Goal: Find specific page/section

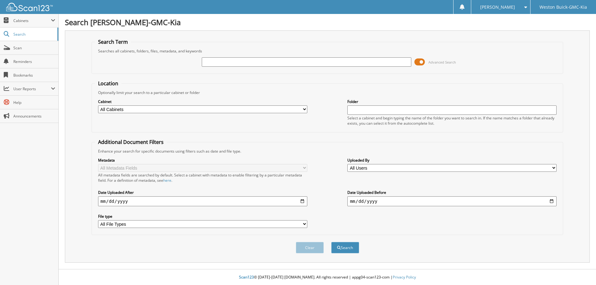
click at [222, 62] on input "text" at bounding box center [306, 61] width 209 height 9
type input "122789"
click at [331, 242] on button "Search" at bounding box center [345, 247] width 28 height 11
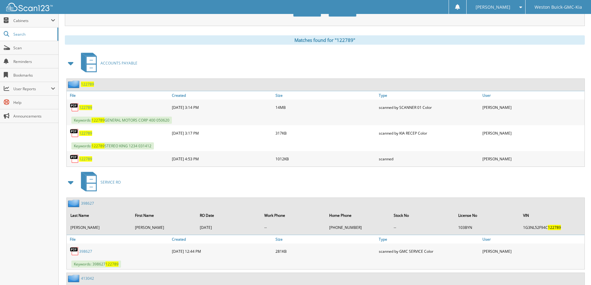
scroll to position [248, 0]
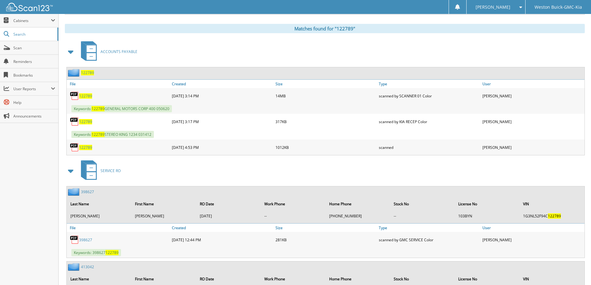
click at [82, 148] on span "122789" at bounding box center [85, 147] width 13 height 5
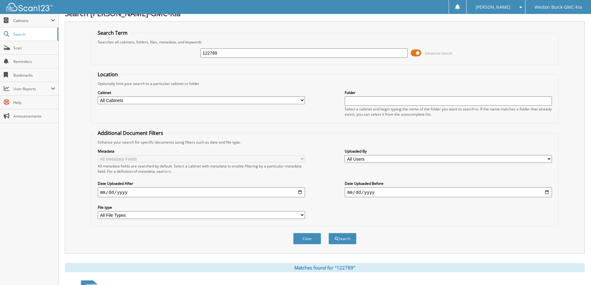
scroll to position [0, 0]
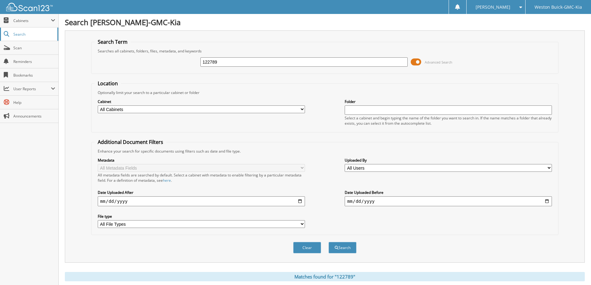
click at [29, 33] on span "Search" at bounding box center [33, 34] width 41 height 5
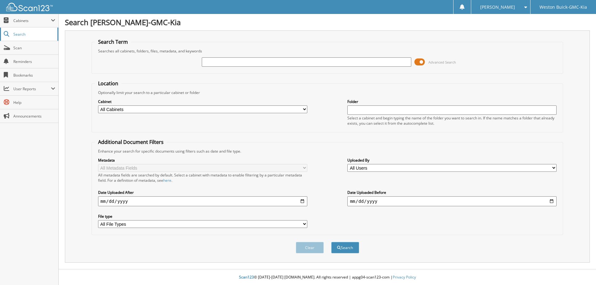
click at [25, 32] on span "Search" at bounding box center [33, 34] width 41 height 5
click at [50, 22] on span "Cabinets" at bounding box center [32, 20] width 38 height 5
click at [43, 36] on span "My Company" at bounding box center [33, 34] width 46 height 6
